Goal: Information Seeking & Learning: Check status

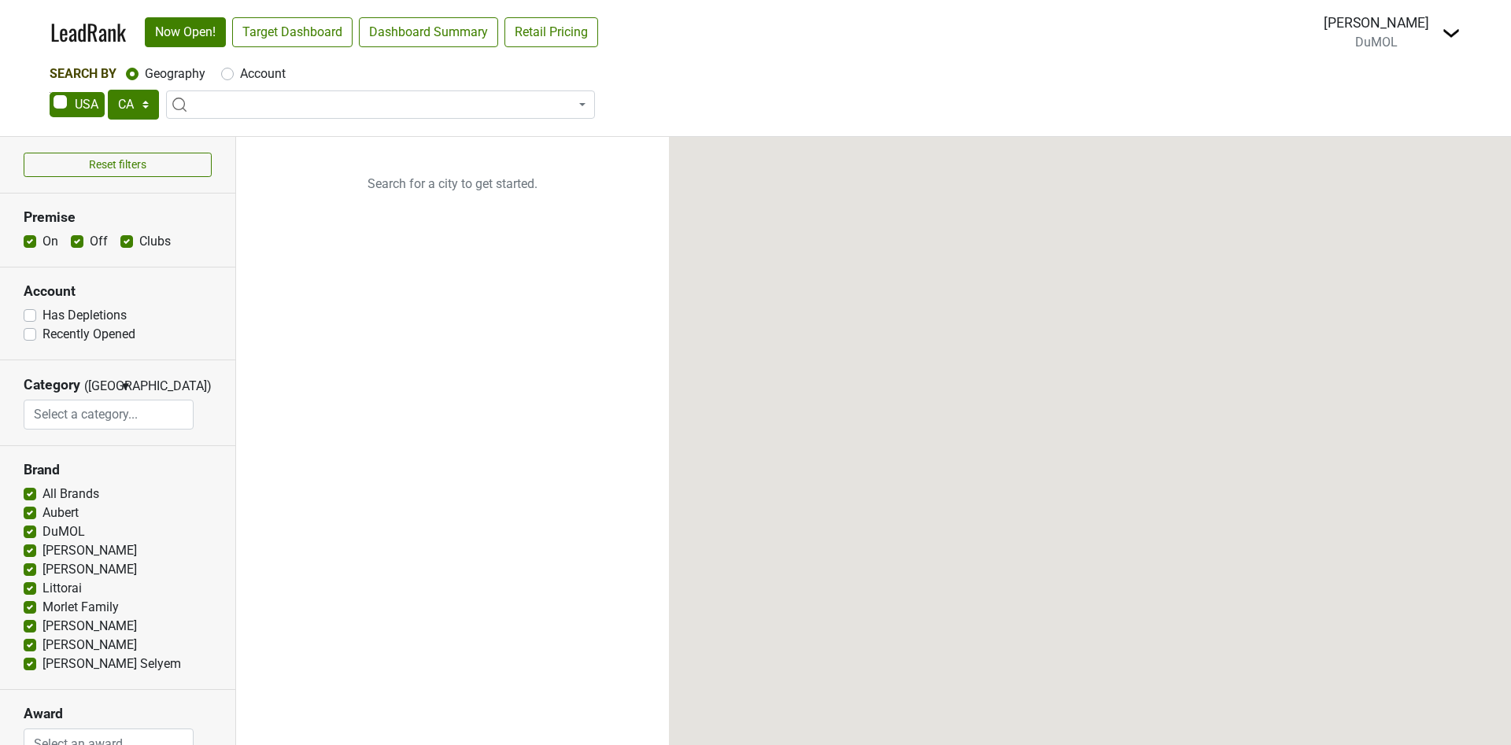
select select "CA"
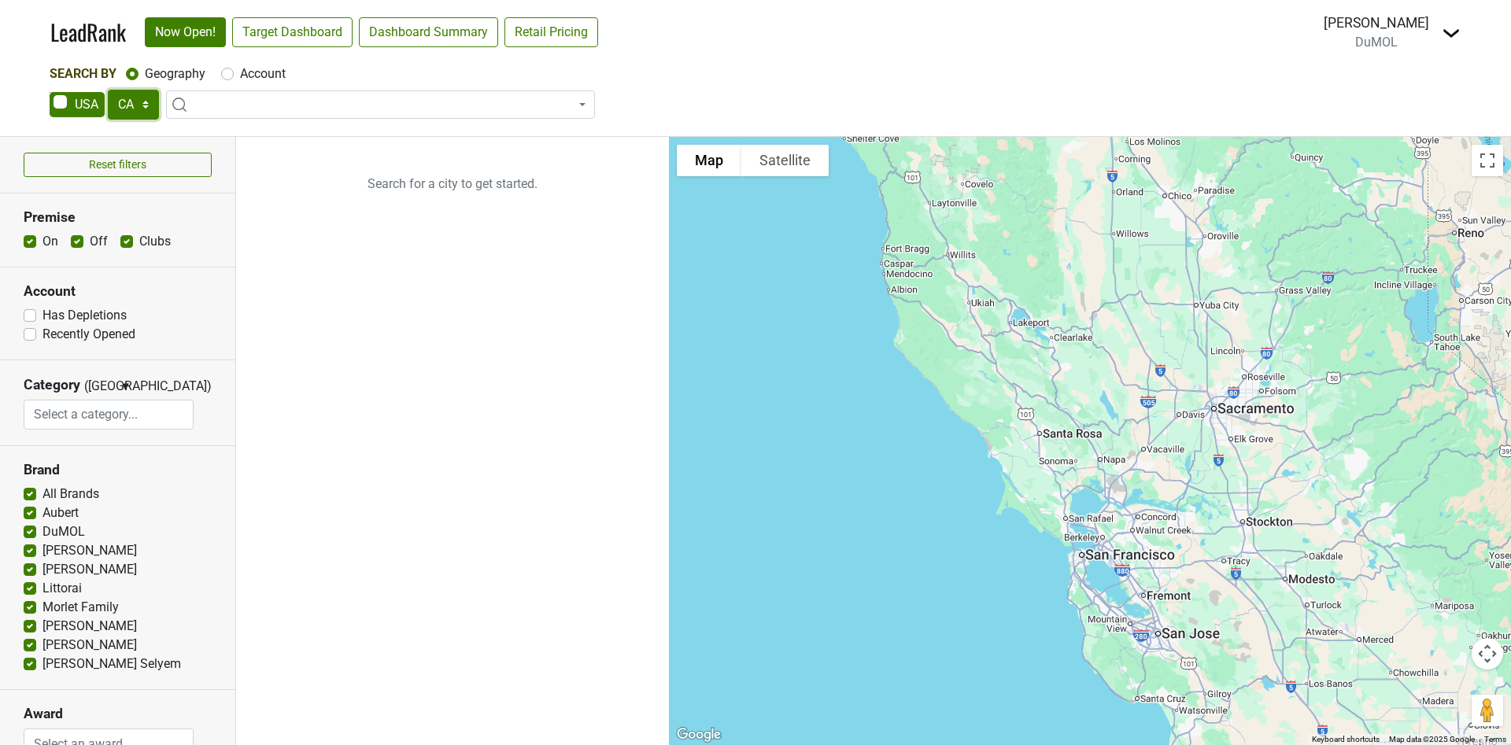
click at [127, 108] on select "AK AL AR AZ CA CO CT DC DE FL GA HI IA ID IL IN KS KY LA MA MD ME MI MN MO MS M…" at bounding box center [133, 105] width 51 height 30
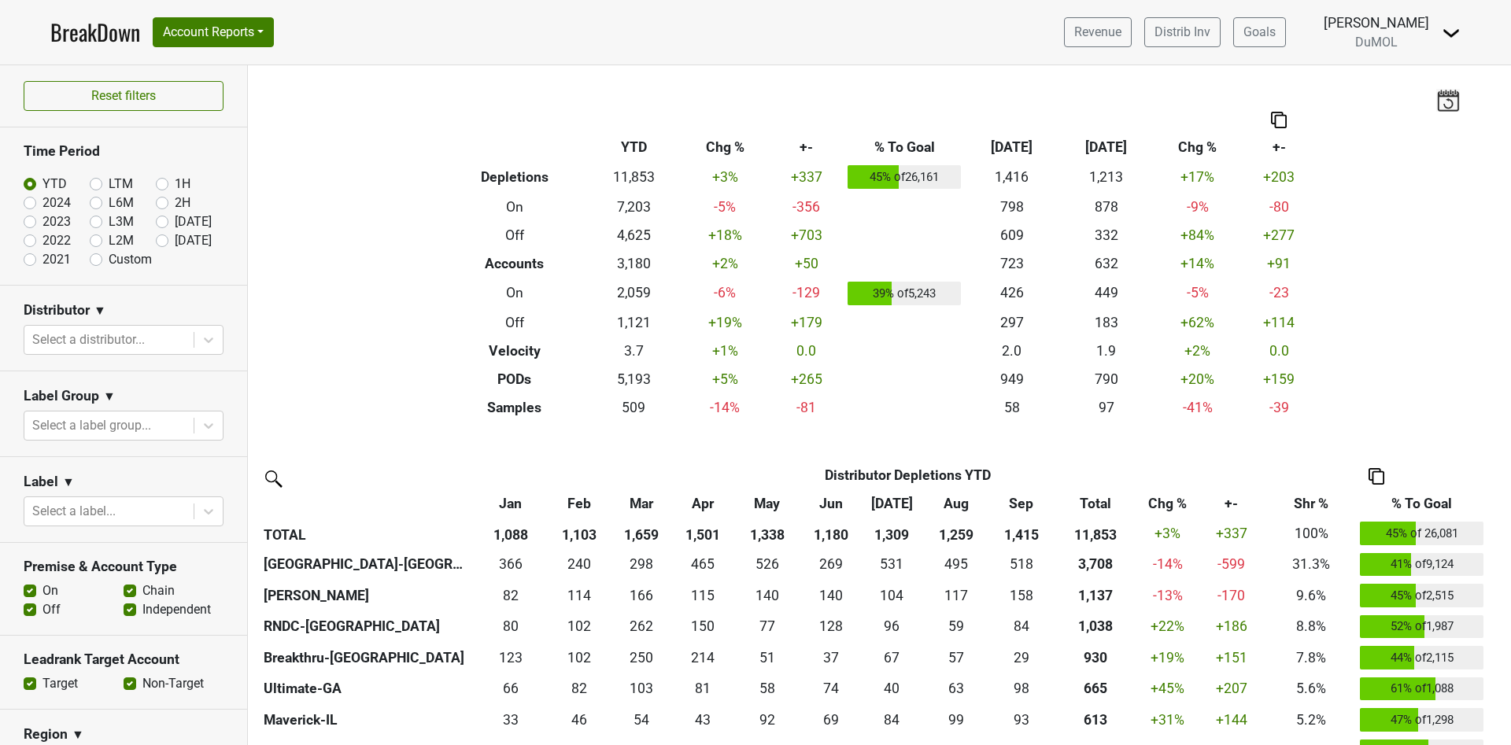
click at [175, 241] on label "[DATE]" at bounding box center [193, 240] width 37 height 19
click at [156, 241] on input "[DATE]" at bounding box center [187, 239] width 63 height 16
radio input "true"
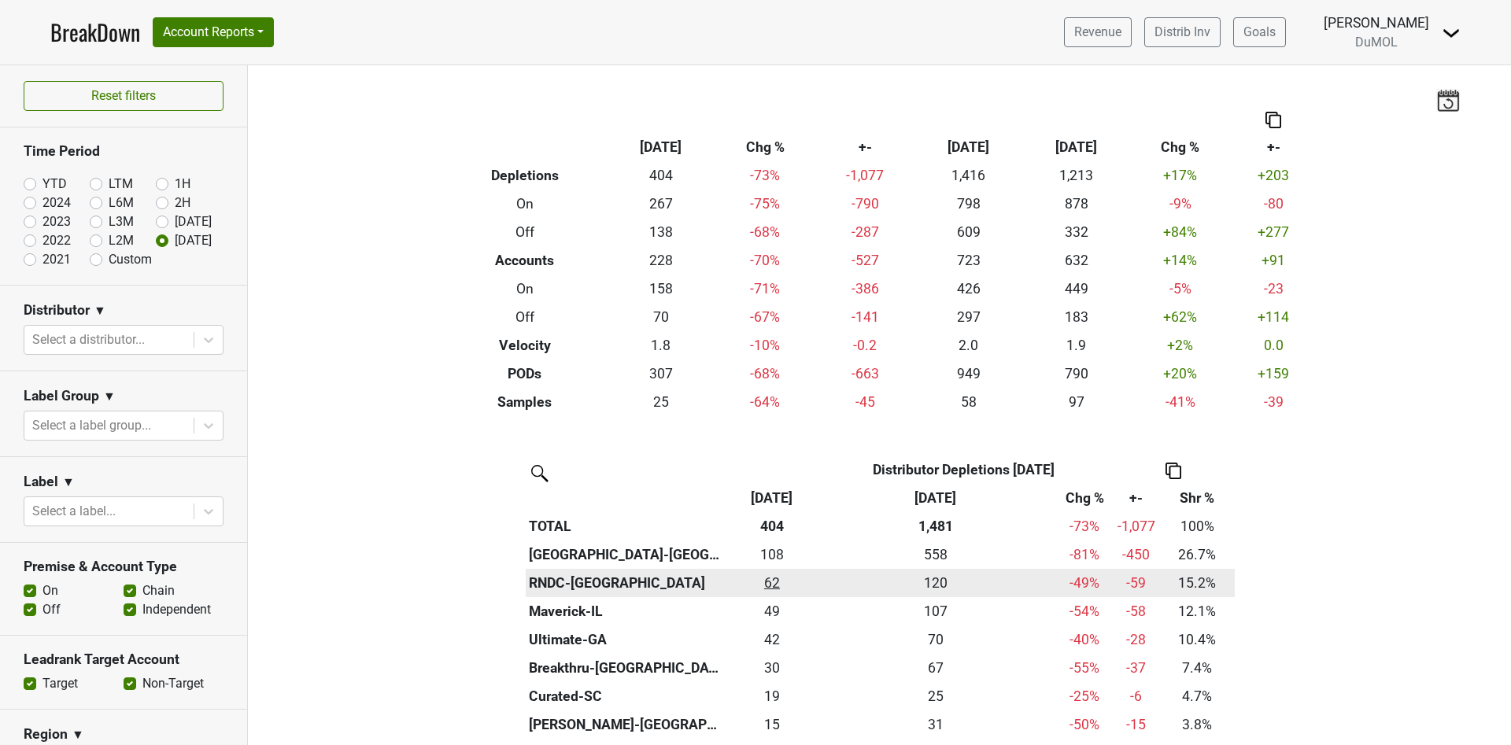
click at [762, 582] on div "61.5 62" at bounding box center [773, 583] width 78 height 20
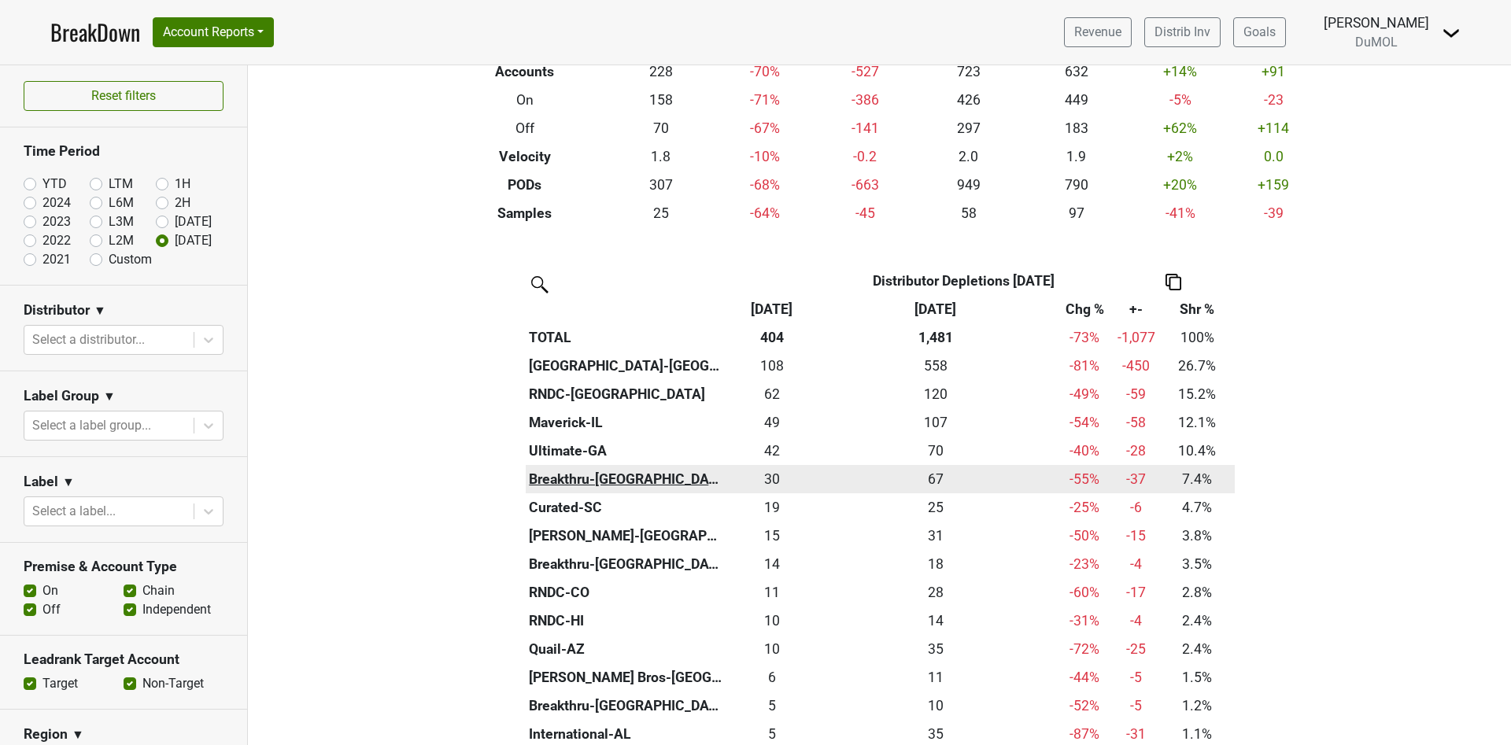
scroll to position [236, 0]
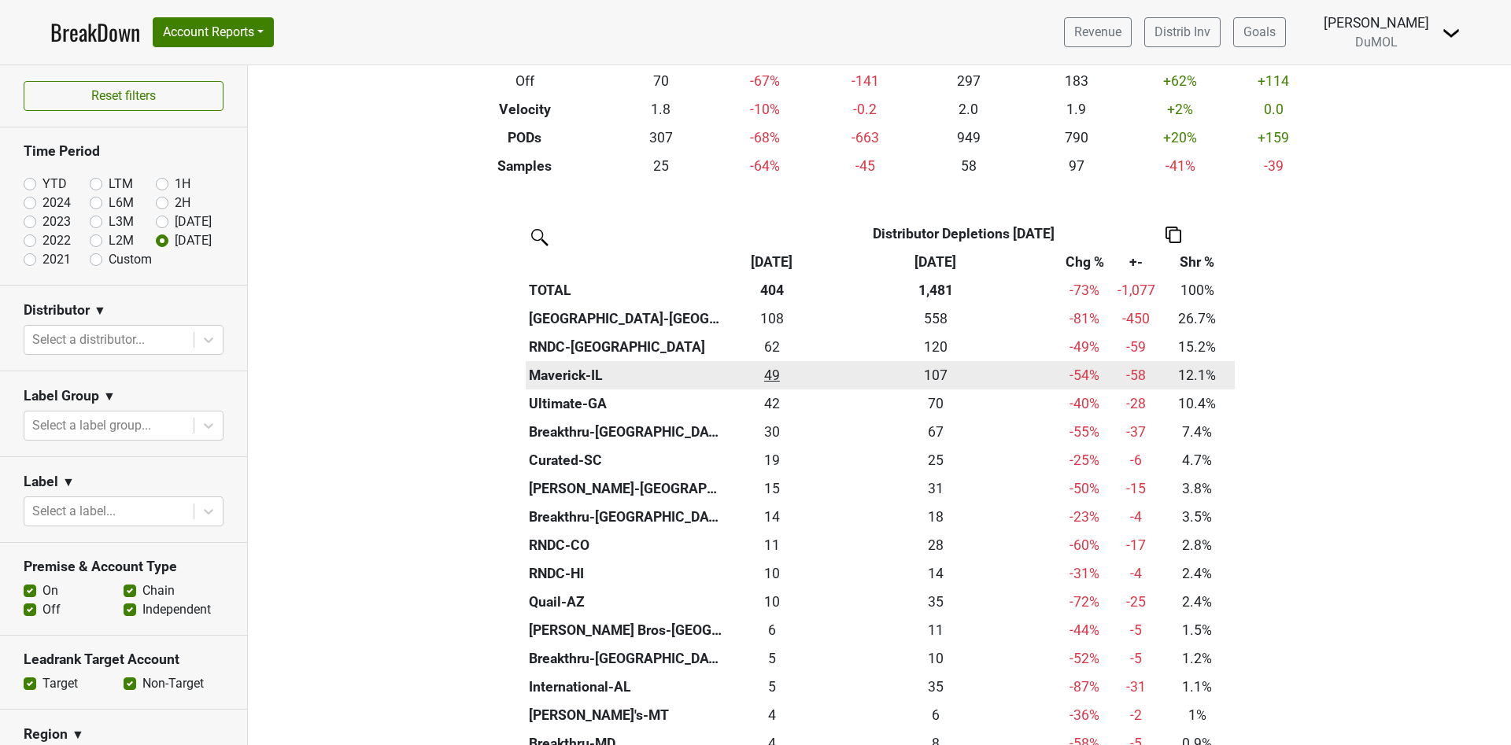
click at [759, 374] on div "49 49" at bounding box center [773, 375] width 78 height 20
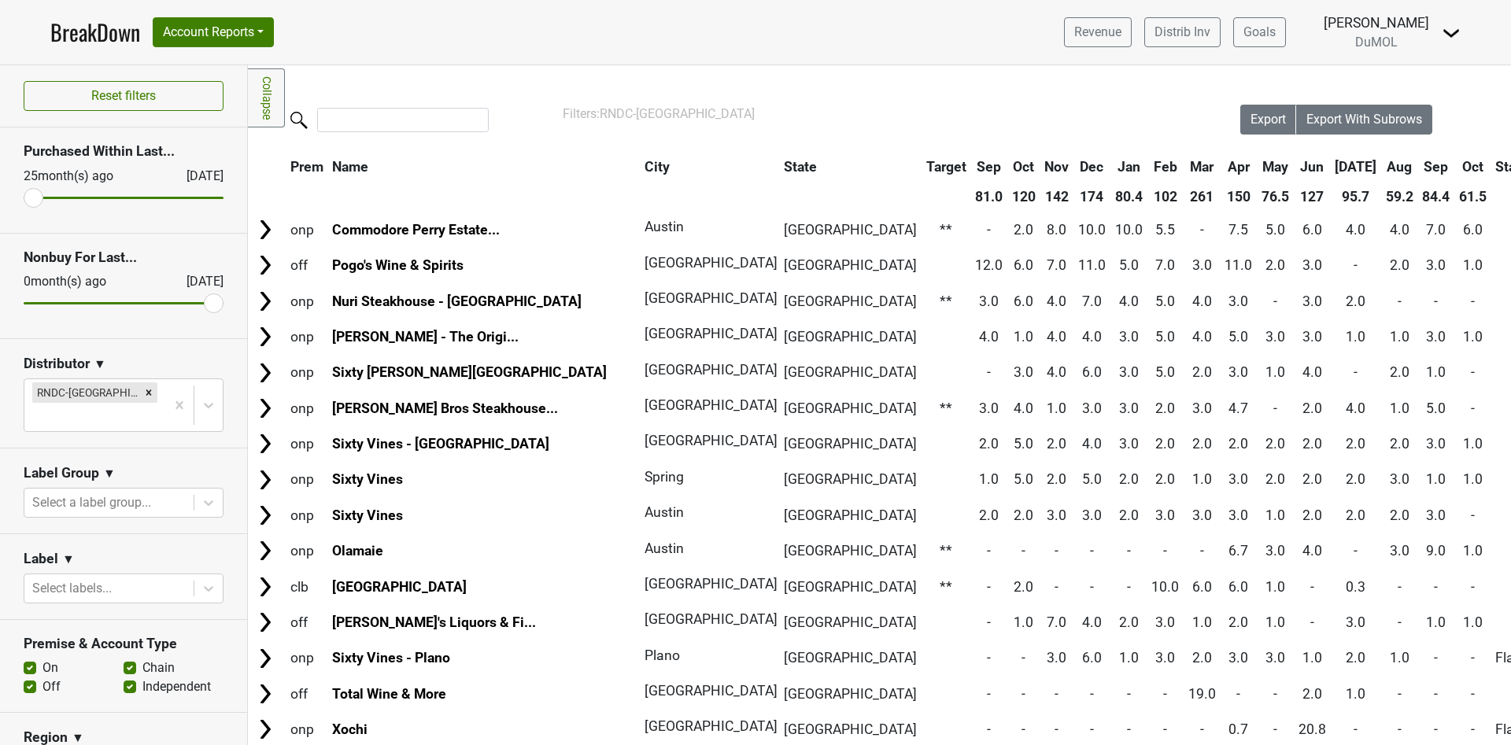
click at [1455, 161] on th "Oct" at bounding box center [1472, 167] width 35 height 28
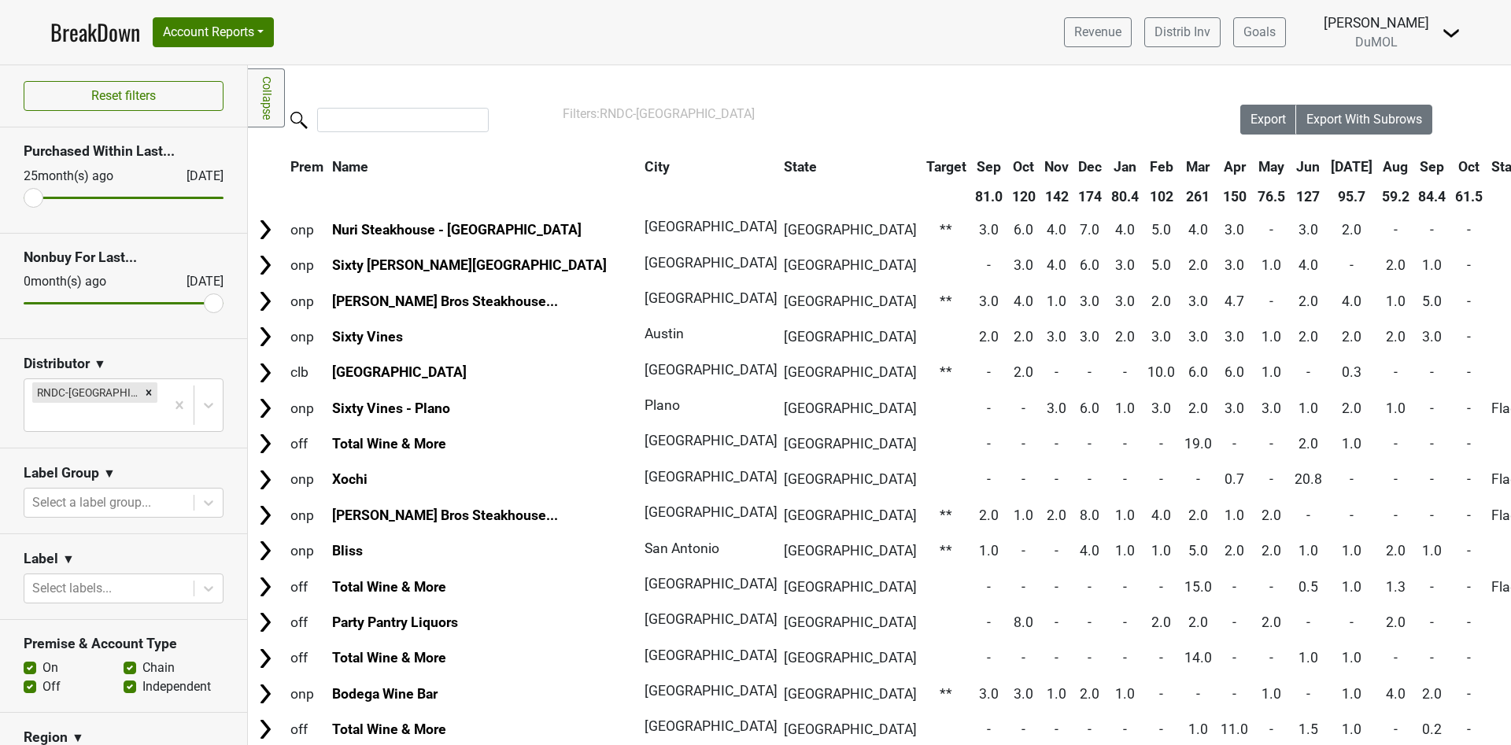
click at [1451, 163] on th "Oct" at bounding box center [1468, 167] width 35 height 28
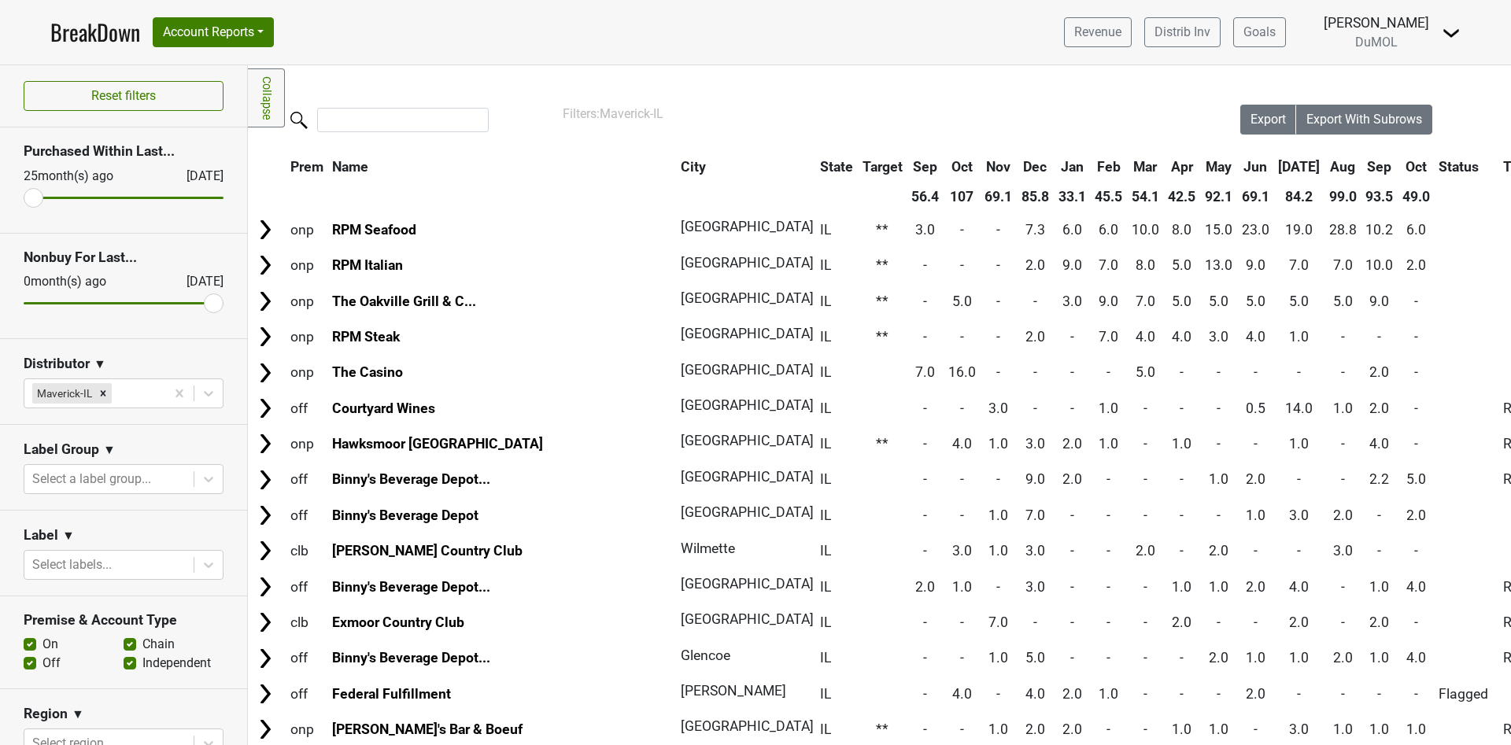
click at [1399, 166] on th "Oct" at bounding box center [1416, 167] width 35 height 28
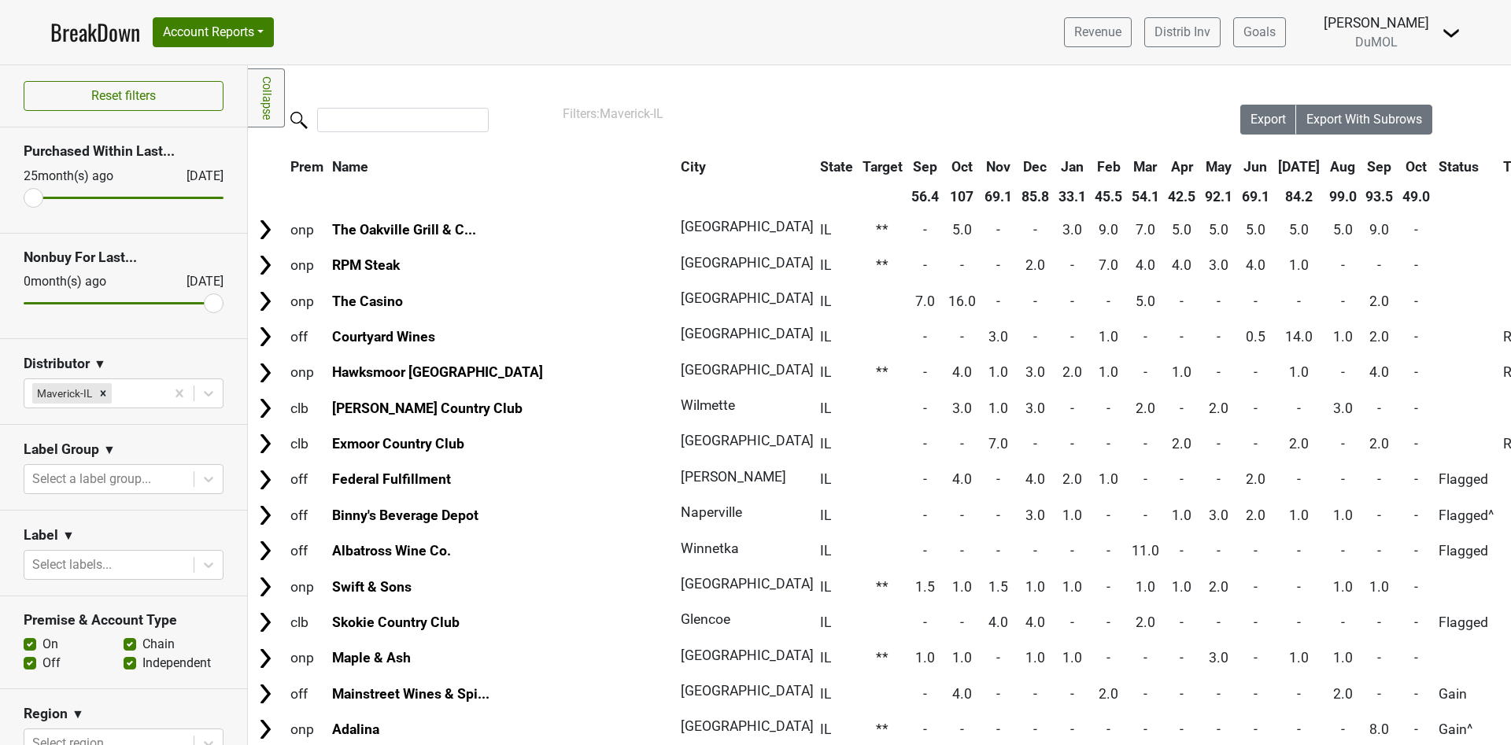
click at [1399, 166] on th "Oct" at bounding box center [1416, 167] width 35 height 28
